Goal: Obtain resource: Obtain resource

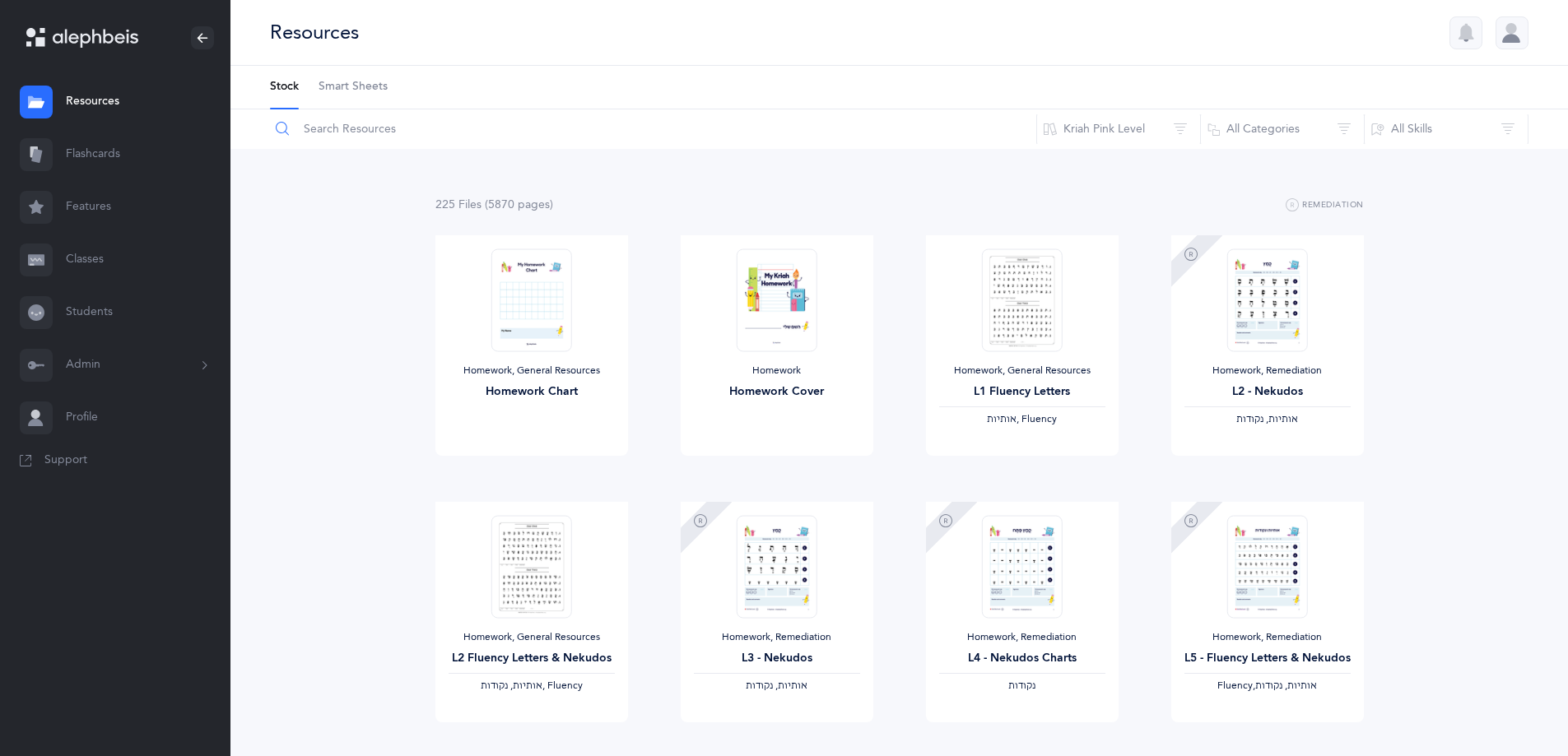
click at [754, 129] on input "text" at bounding box center [653, 129] width 768 height 40
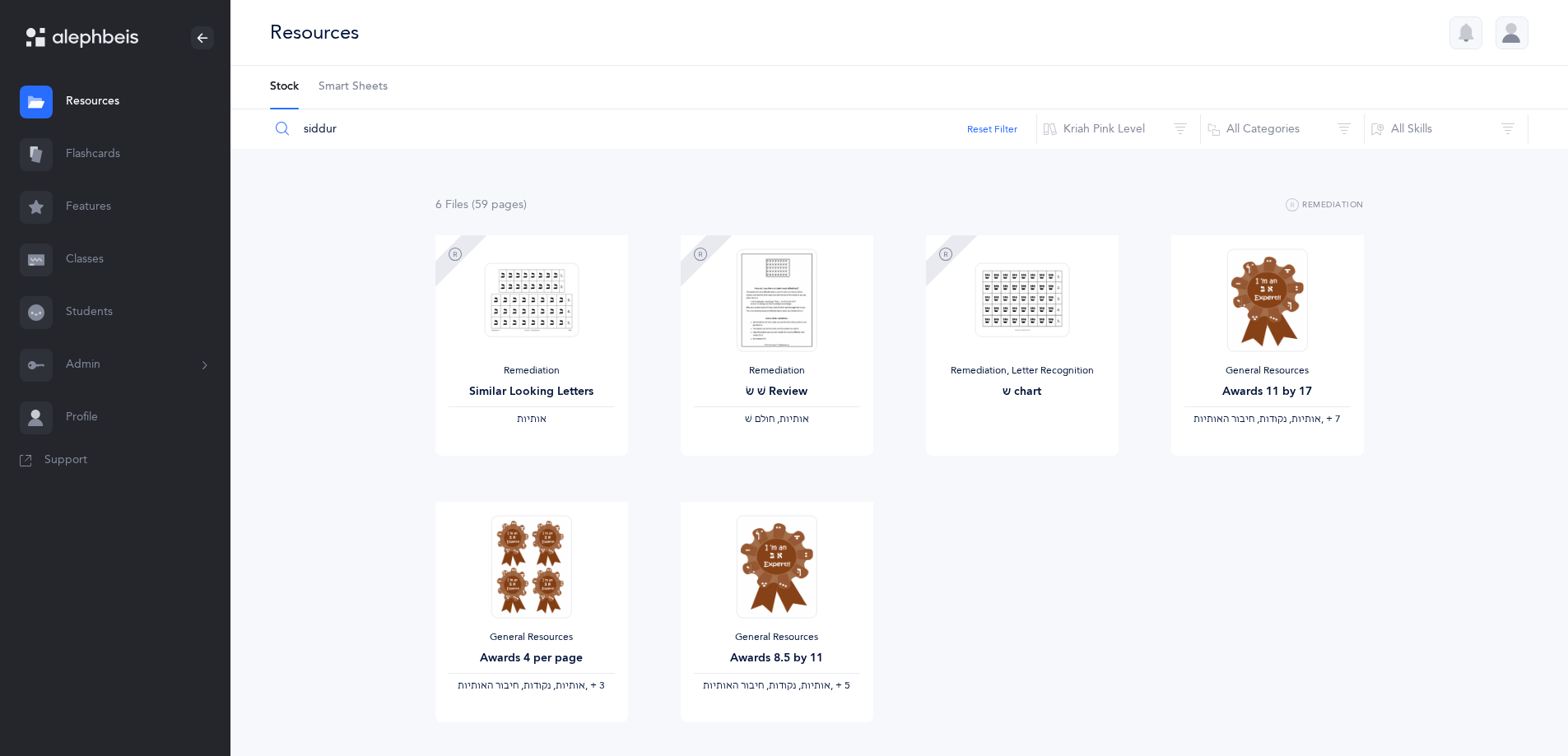
type input "siddur"
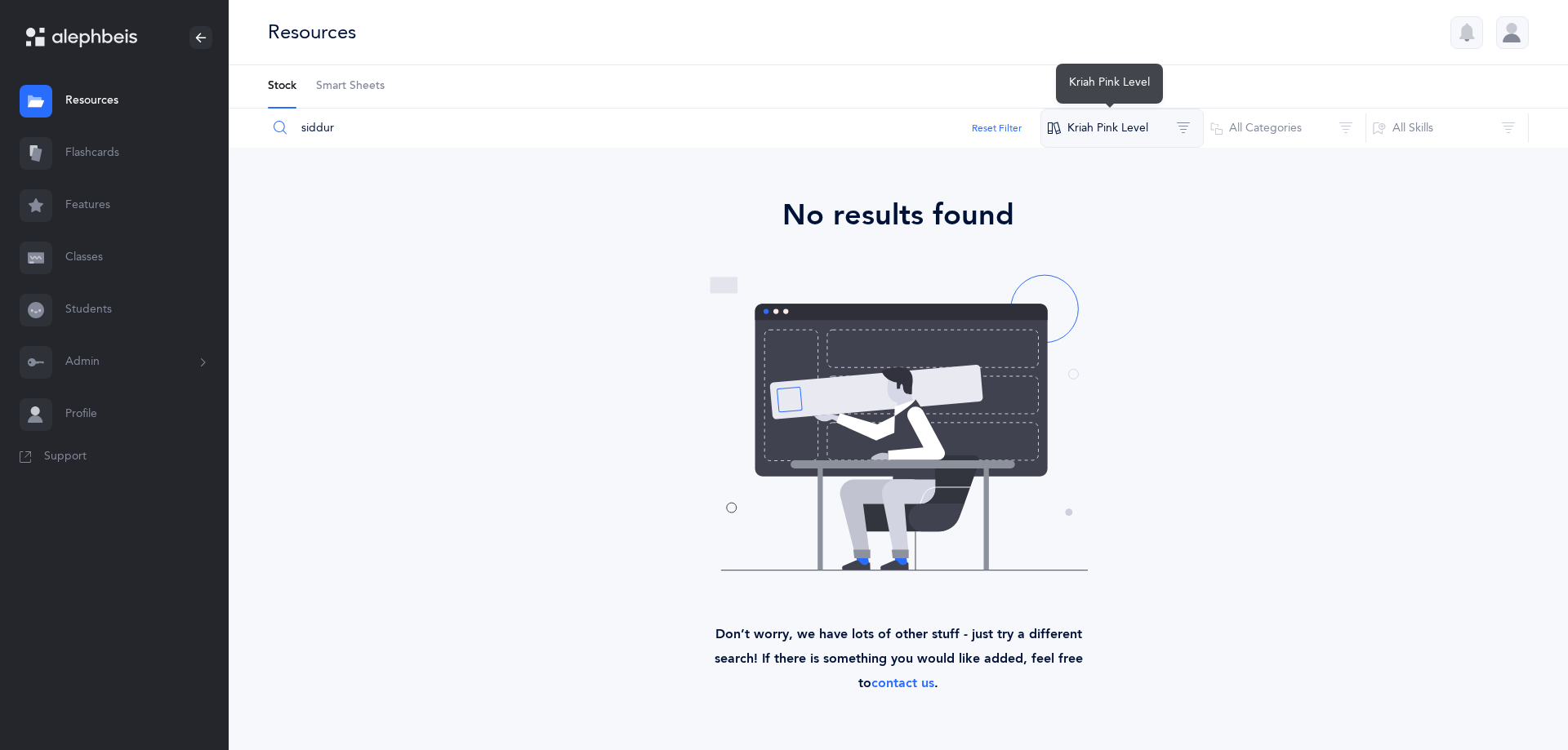
click at [1188, 126] on button "Kriah Pink Level" at bounding box center [1122, 128] width 163 height 39
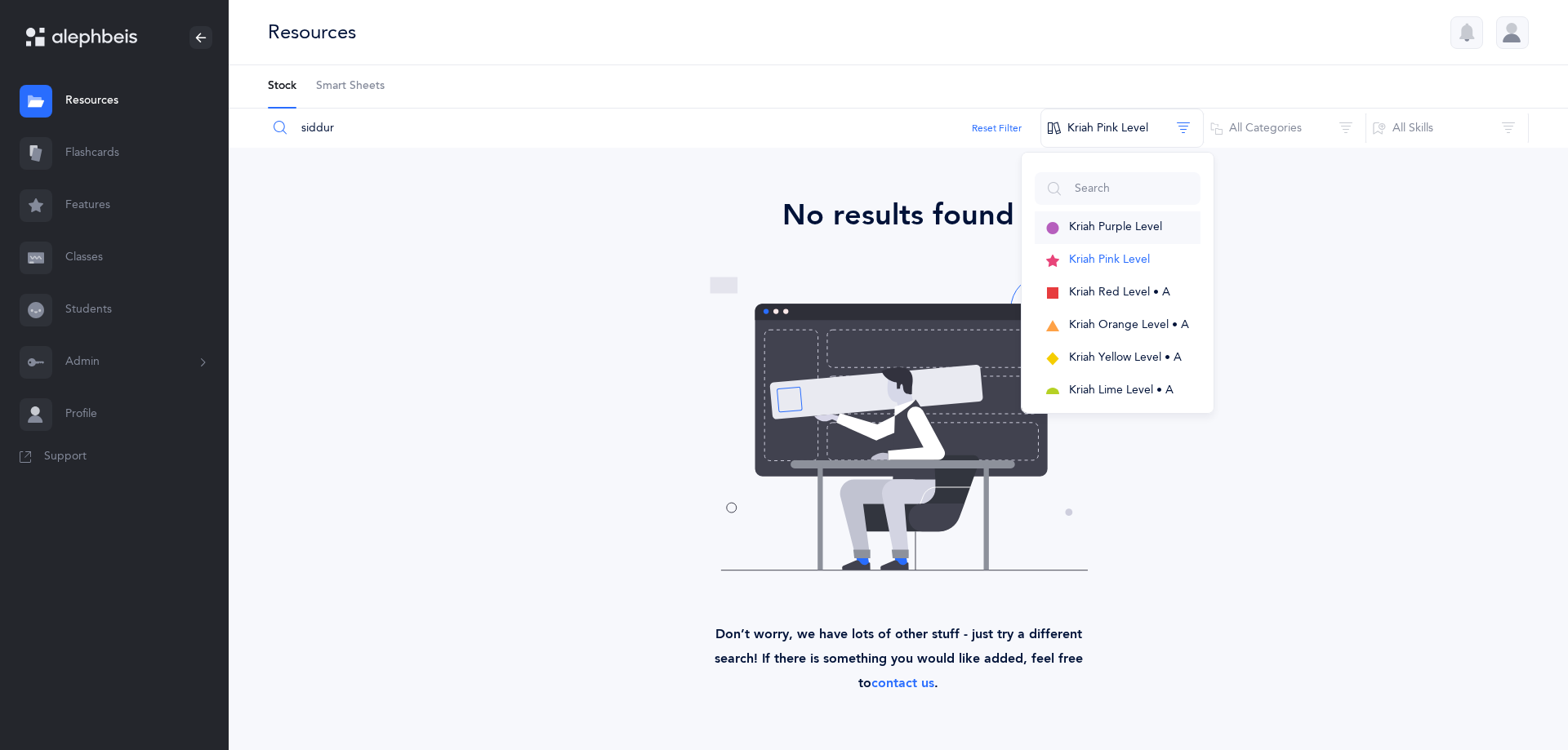
click at [1160, 229] on span "Kriah Purple Level" at bounding box center [1115, 227] width 93 height 13
click at [1177, 129] on button "Kriah Purple Level" at bounding box center [1122, 128] width 163 height 39
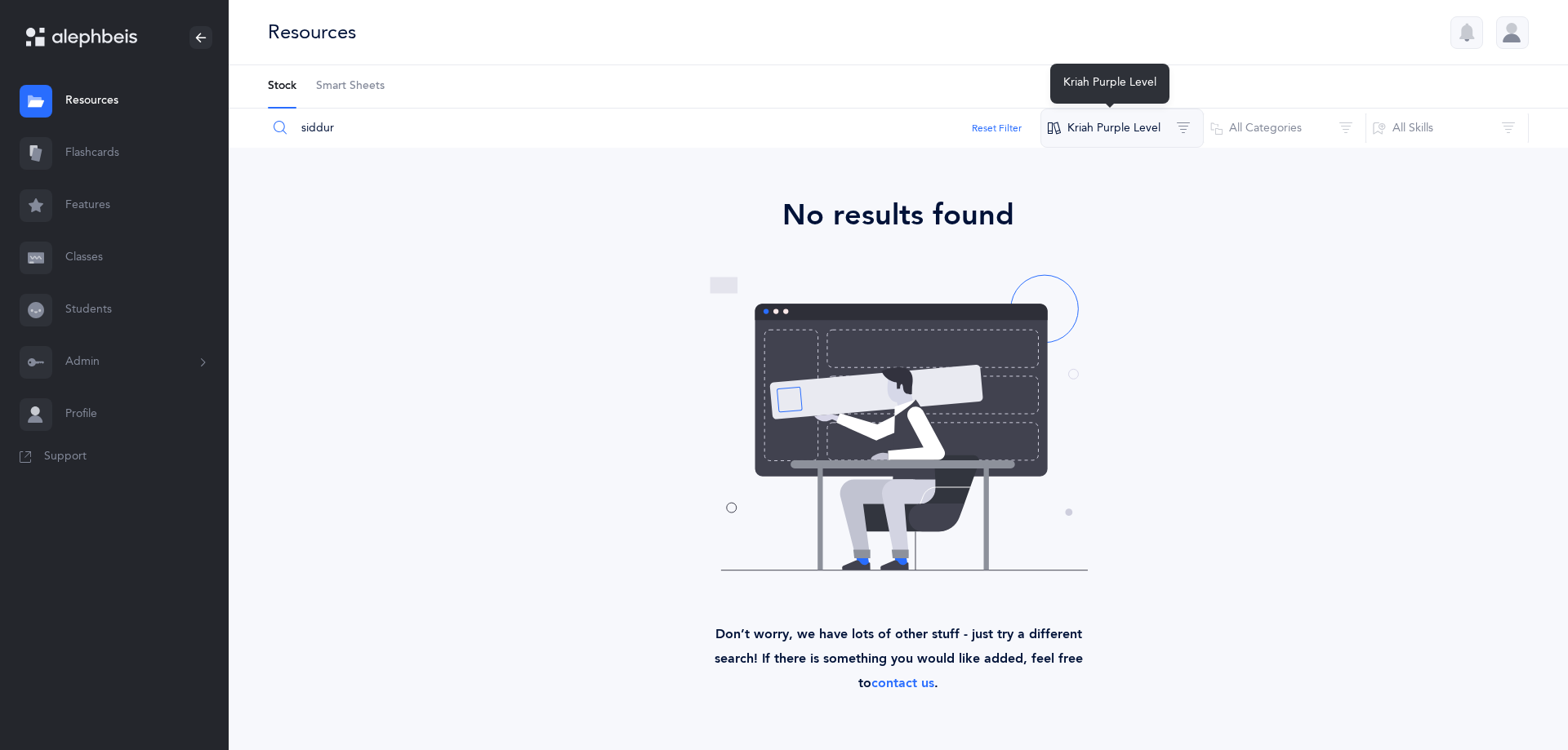
click at [1167, 126] on button "Kriah Purple Level" at bounding box center [1122, 128] width 163 height 39
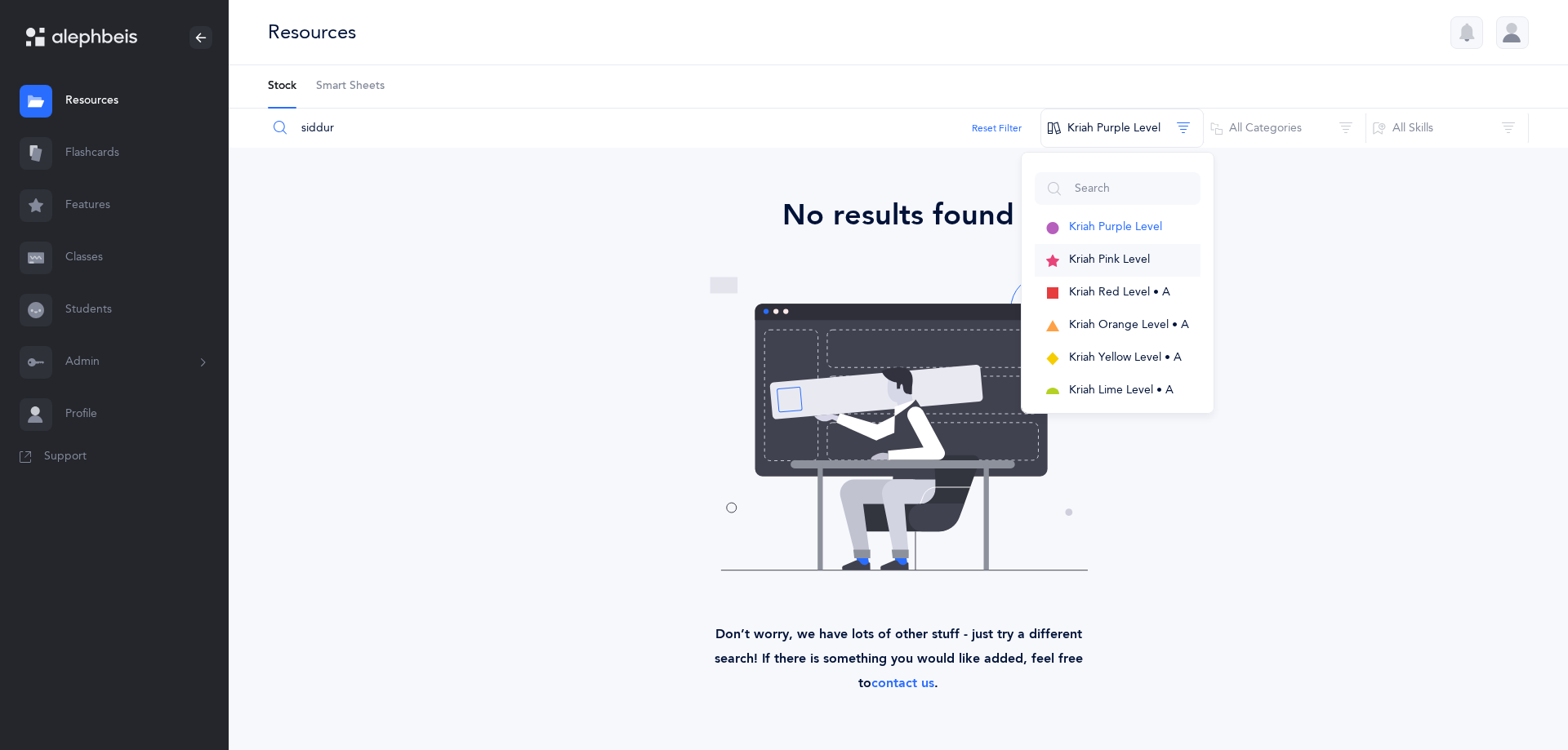
click at [1144, 266] on span "Kriah Pink Level" at bounding box center [1109, 259] width 81 height 13
click at [1163, 284] on button "Kriah Red Level • A" at bounding box center [1118, 293] width 166 height 33
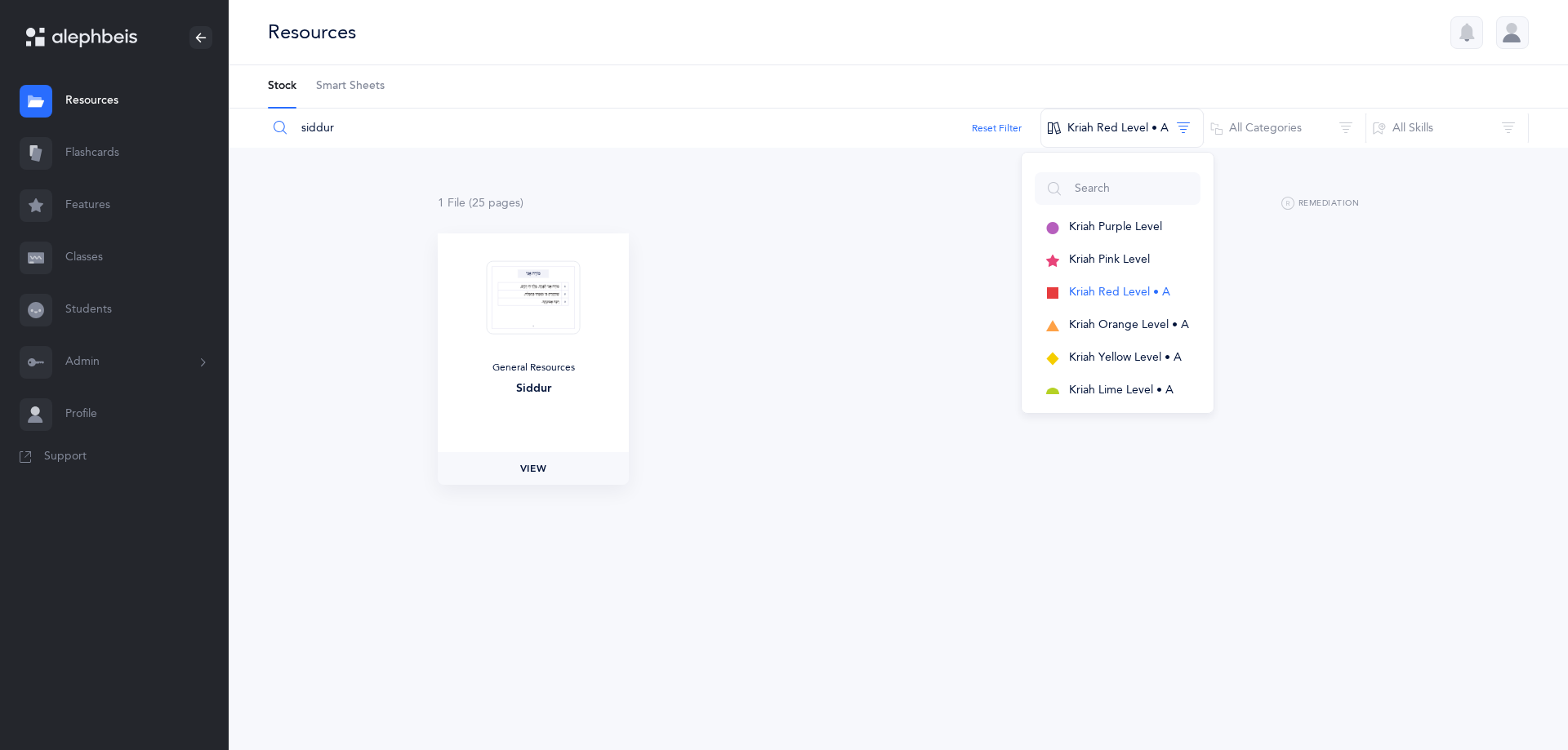
click at [585, 456] on link "View" at bounding box center [533, 469] width 191 height 33
